Goal: Contribute content: Add original content to the website for others to see

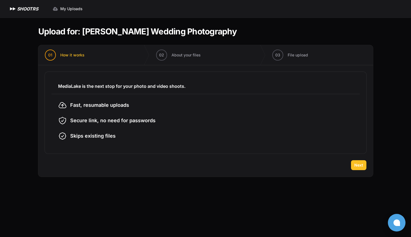
click at [362, 166] on span "Next" at bounding box center [359, 166] width 9 height 6
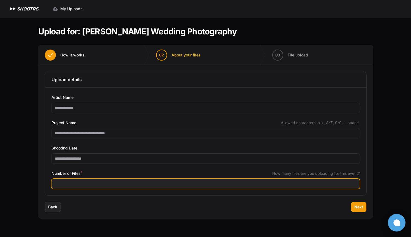
click at [93, 182] on input "Number of Files *" at bounding box center [206, 184] width 309 height 10
type input "****"
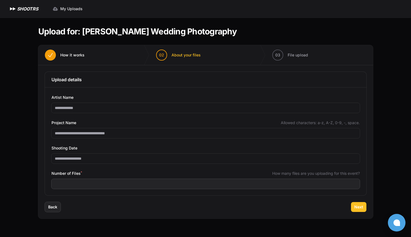
click at [360, 206] on span "Next" at bounding box center [359, 207] width 9 height 6
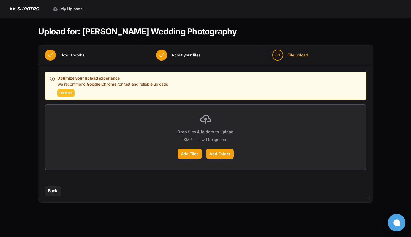
click at [67, 93] on span "Dismiss" at bounding box center [66, 93] width 13 height 4
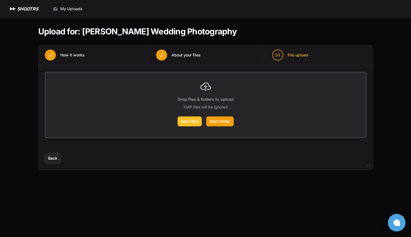
click at [189, 122] on label "Add Files" at bounding box center [190, 122] width 24 height 10
click at [0, 0] on input "Add Files" at bounding box center [0, 0] width 0 height 0
